Goal: Browse casually

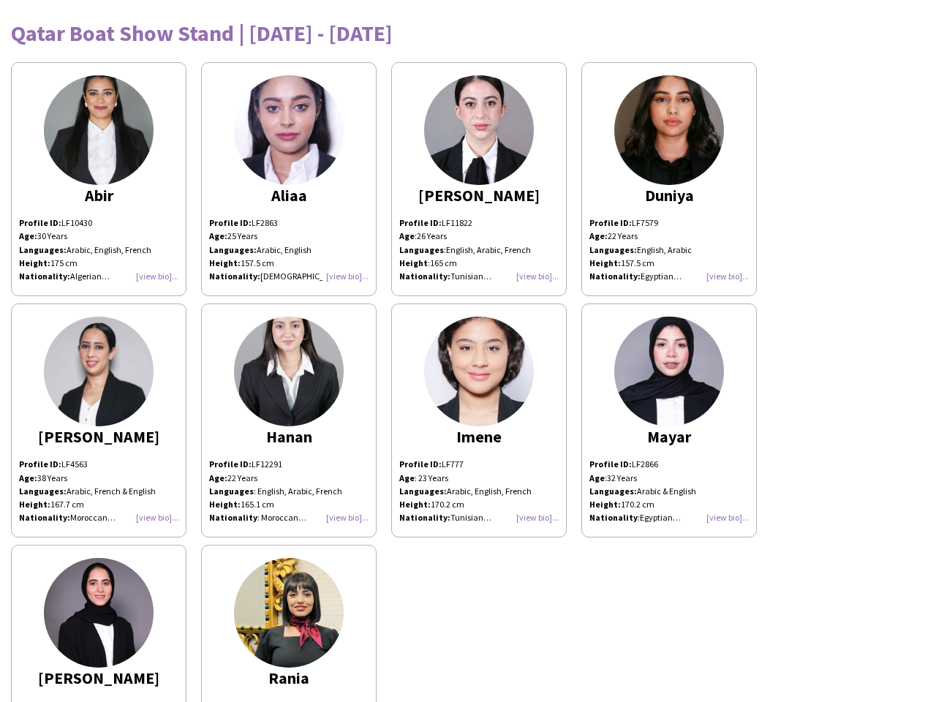
click at [468, 351] on img at bounding box center [479, 372] width 110 height 110
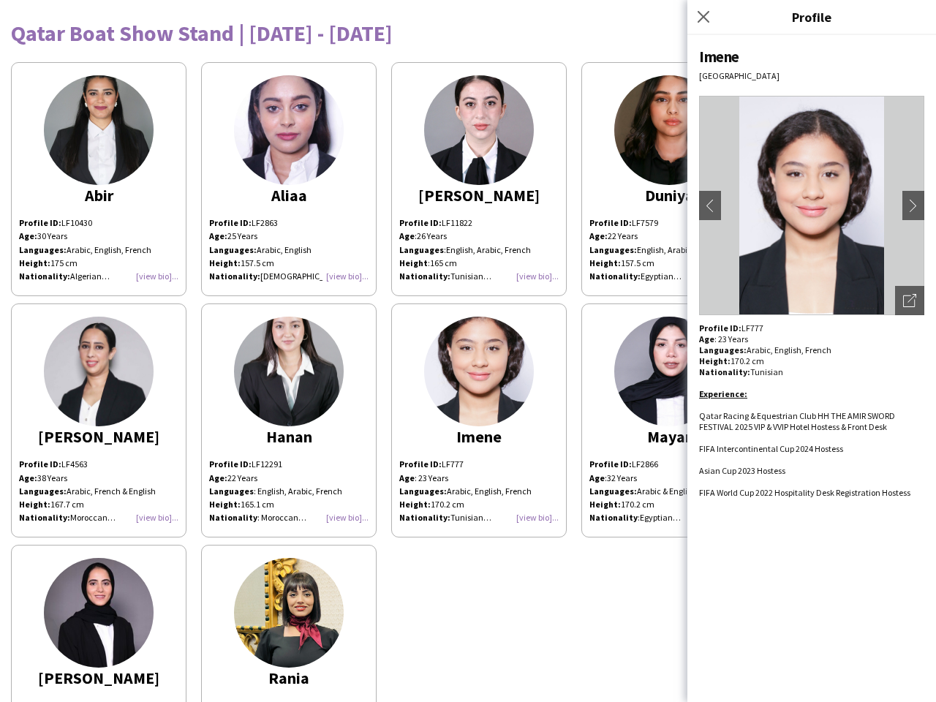
click at [99, 179] on img at bounding box center [99, 130] width 110 height 110
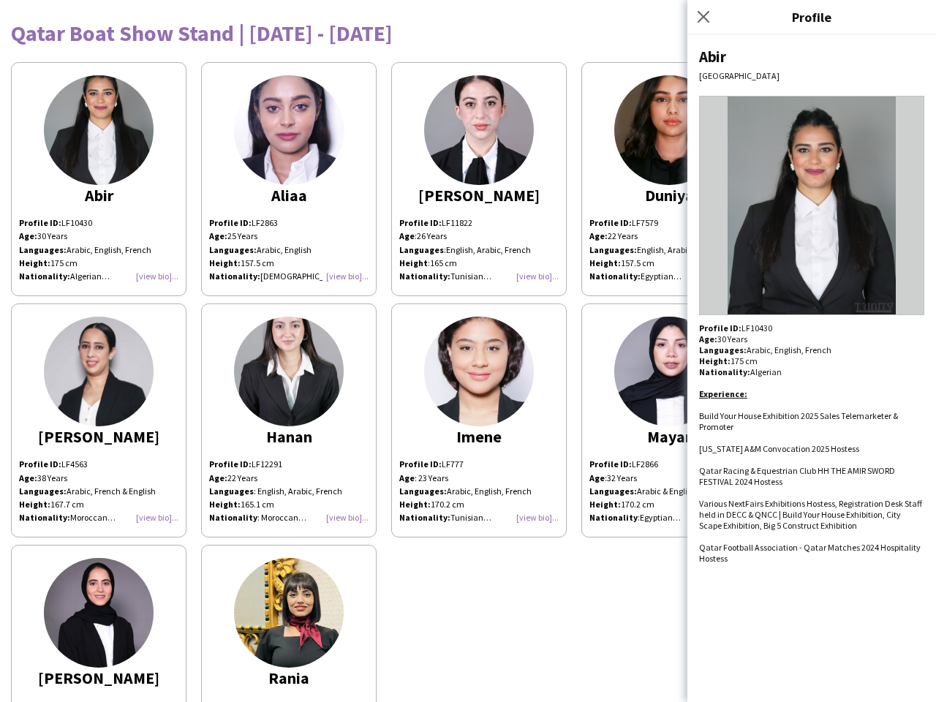
click at [289, 179] on img at bounding box center [289, 130] width 110 height 110
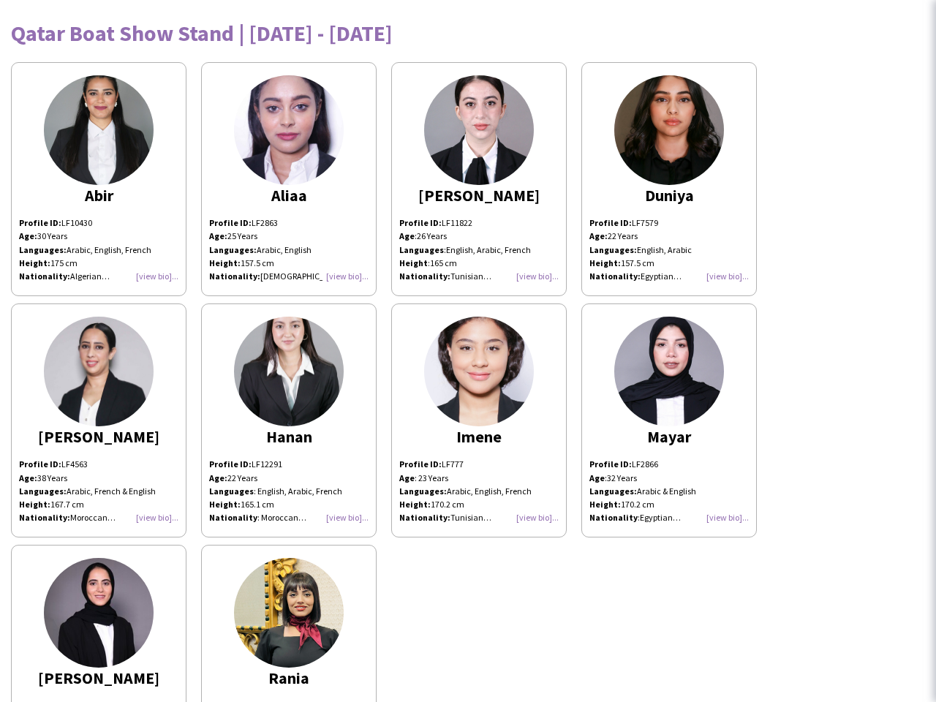
click at [479, 179] on img at bounding box center [479, 130] width 110 height 110
click at [669, 179] on img at bounding box center [670, 130] width 110 height 110
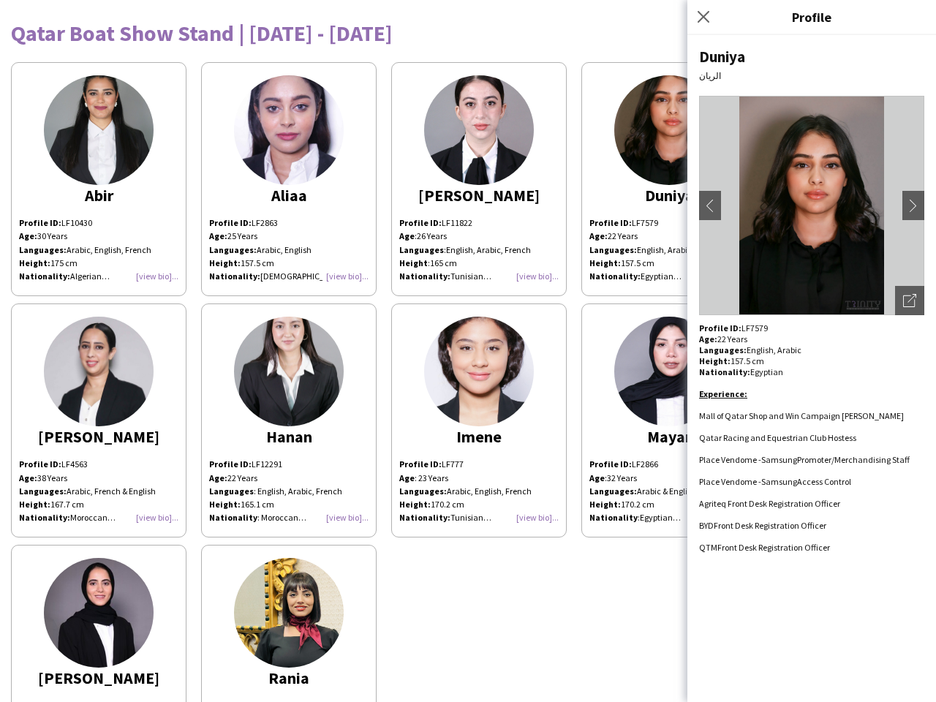
click at [99, 421] on img at bounding box center [99, 372] width 110 height 110
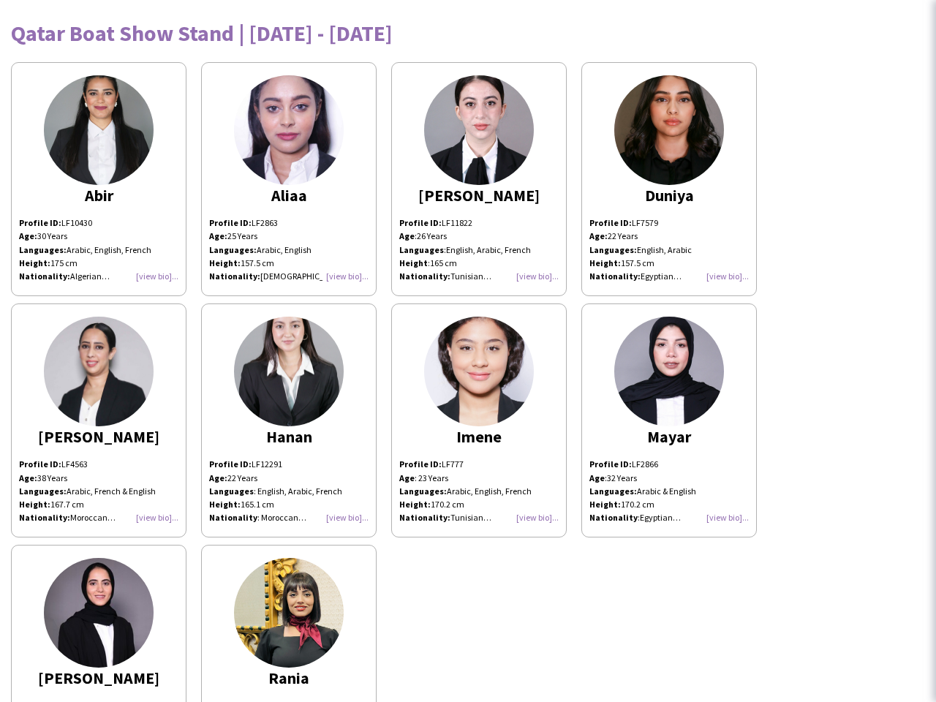
click at [289, 421] on img at bounding box center [289, 372] width 110 height 110
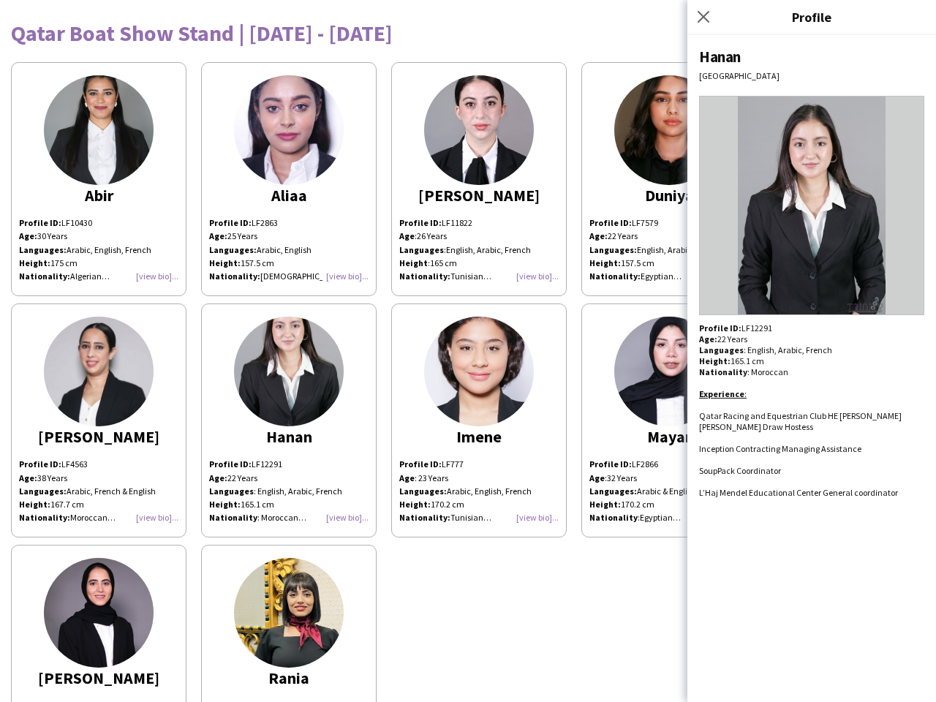
click at [479, 421] on img at bounding box center [479, 372] width 110 height 110
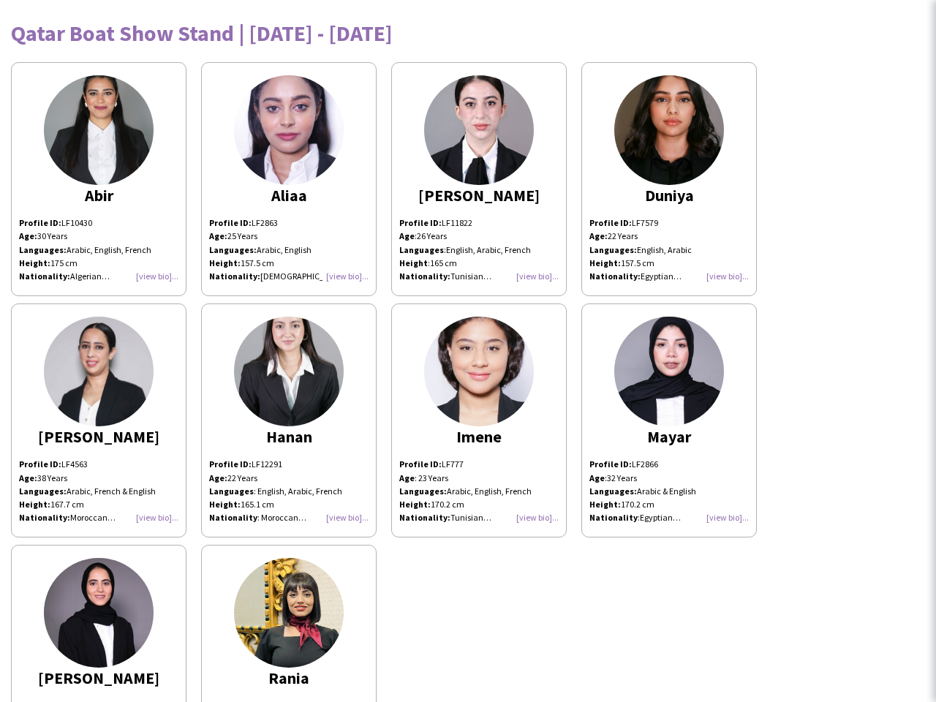
click at [669, 421] on img at bounding box center [670, 372] width 110 height 110
click at [99, 623] on img at bounding box center [99, 613] width 110 height 110
